Goal: Book appointment/travel/reservation

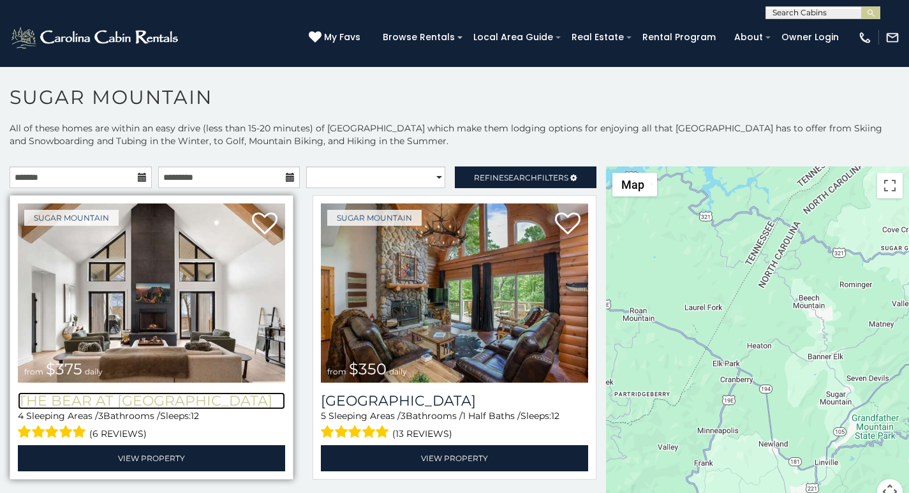
click at [18, 392] on h3 "The Bear At [GEOGRAPHIC_DATA]" at bounding box center [151, 400] width 267 height 17
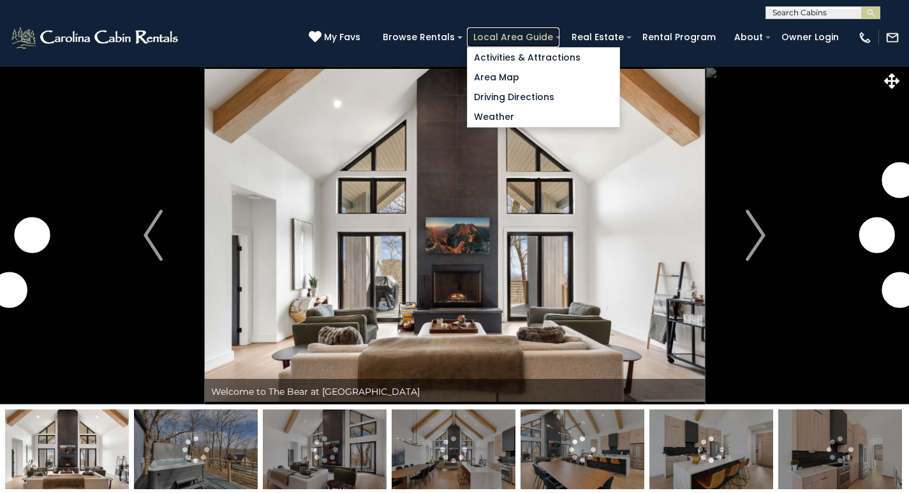
click at [545, 31] on link "Local Area Guide" at bounding box center [513, 37] width 92 height 20
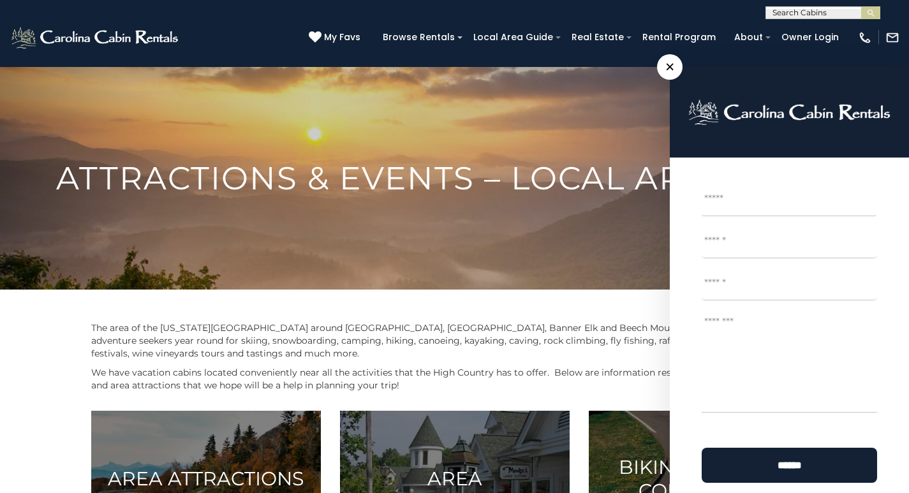
click at [720, 359] on textarea "Message *" at bounding box center [789, 362] width 175 height 102
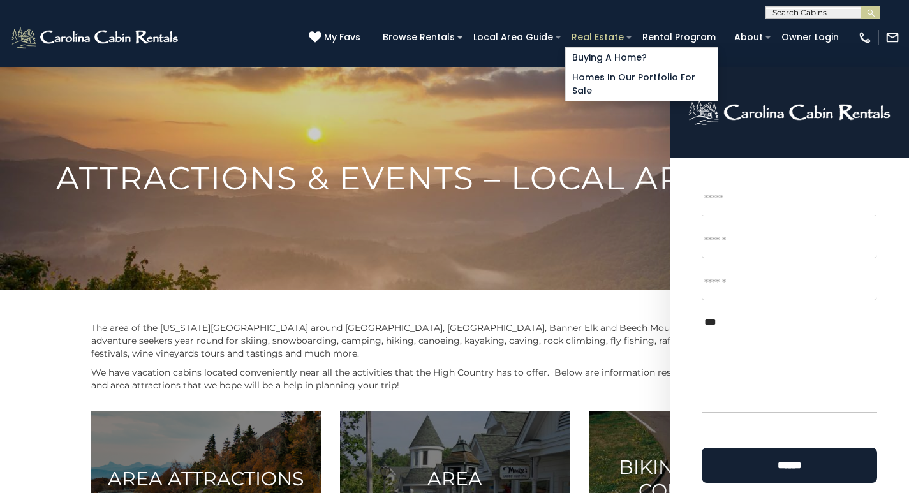
type textarea "**"
click at [616, 32] on link "Real Estate" at bounding box center [597, 37] width 65 height 20
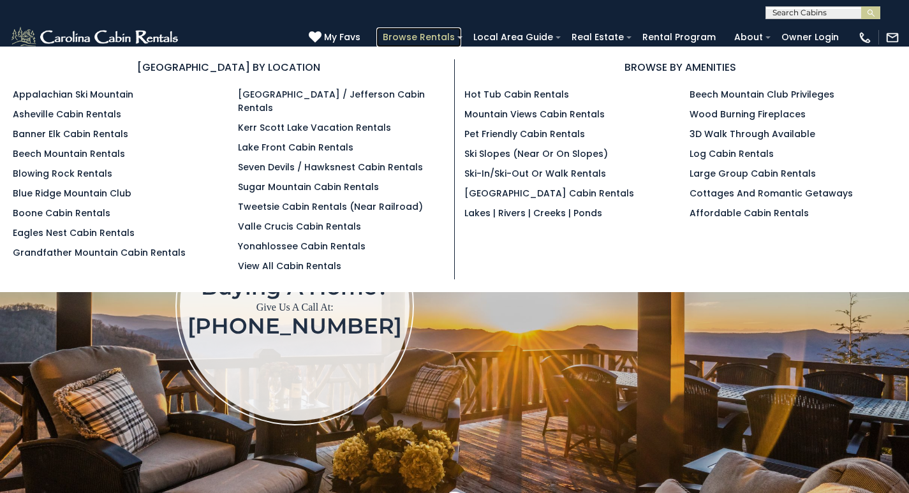
click at [461, 33] on link "Browse Rentals" at bounding box center [418, 37] width 85 height 20
